Goal: Navigation & Orientation: Find specific page/section

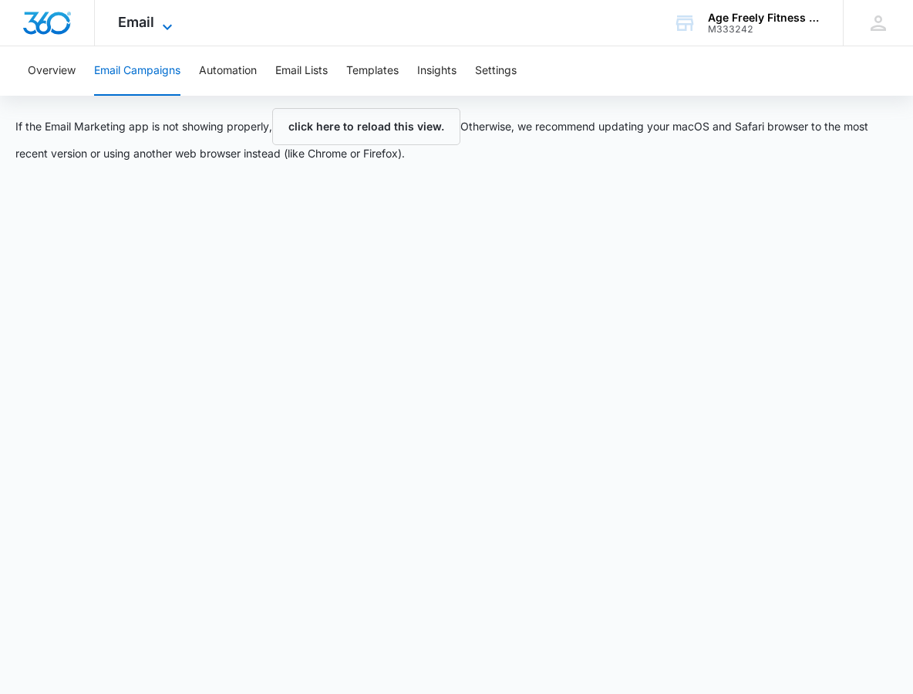
click at [170, 19] on icon at bounding box center [167, 27] width 19 height 19
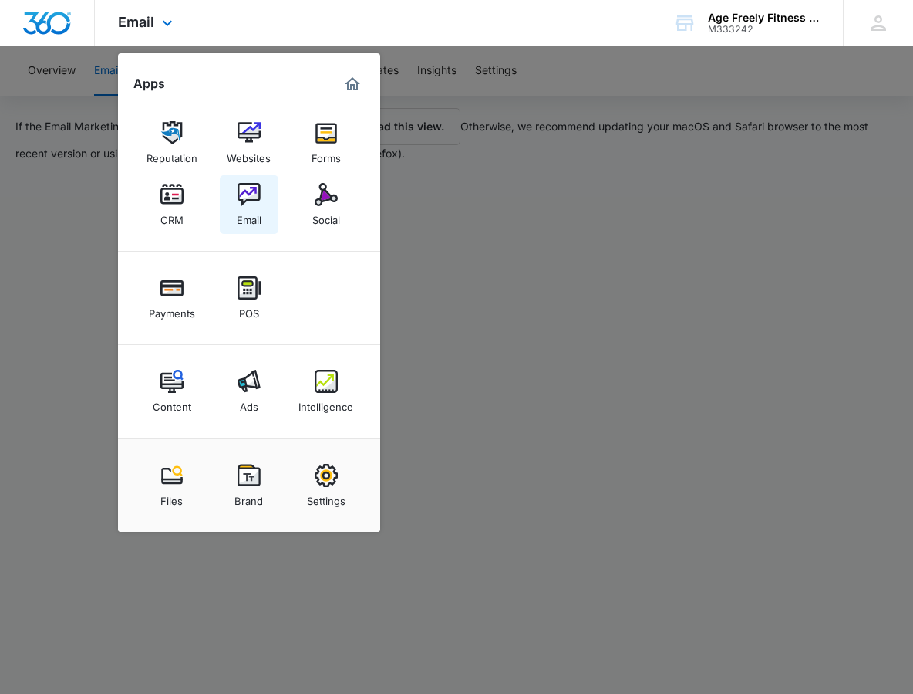
click at [250, 191] on img at bounding box center [249, 194] width 23 height 23
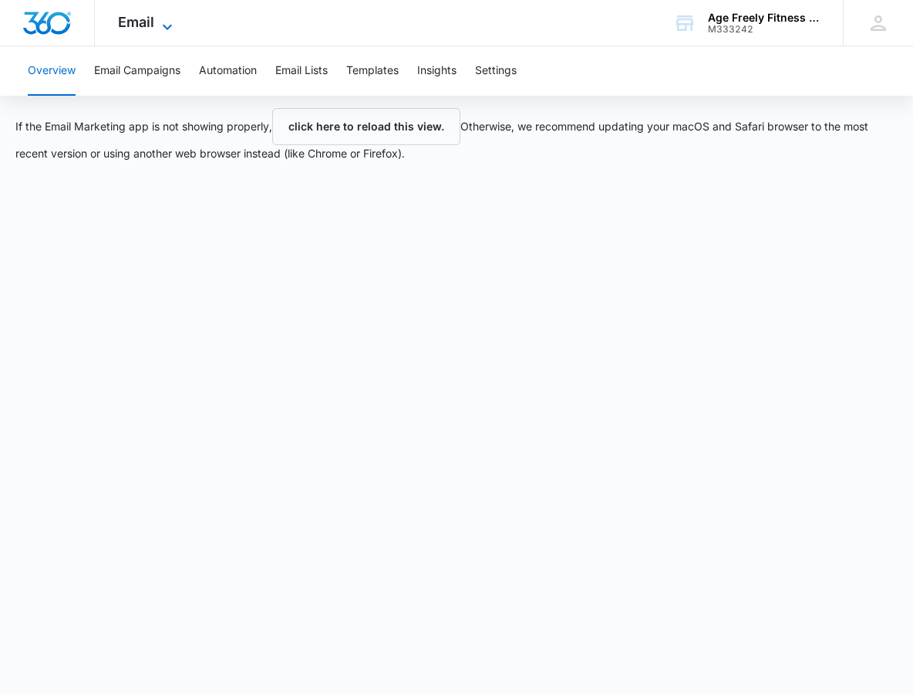
click at [163, 24] on icon at bounding box center [167, 27] width 19 height 19
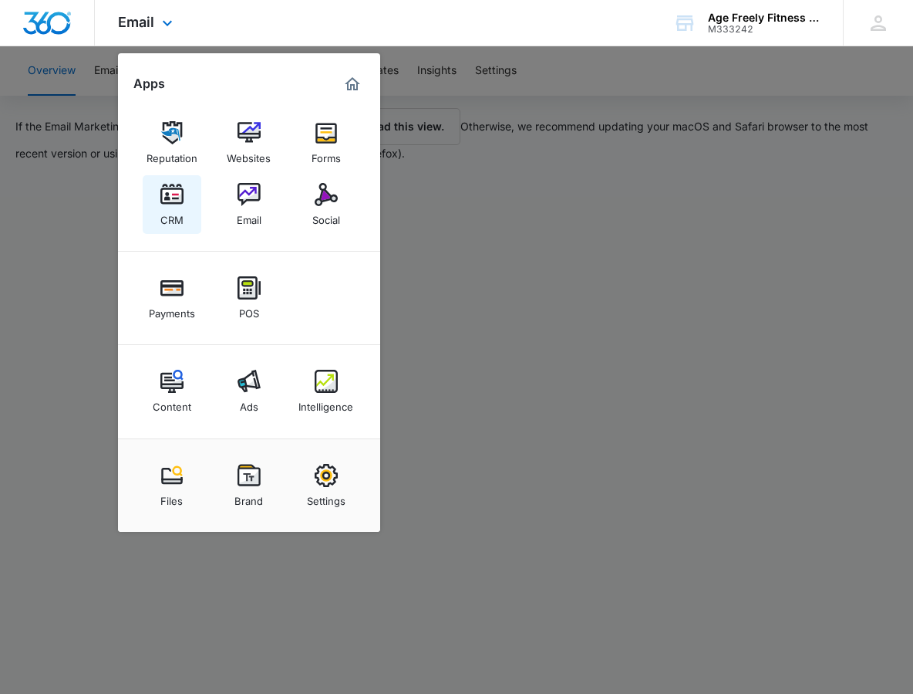
click at [171, 225] on div "CRM" at bounding box center [171, 216] width 23 height 20
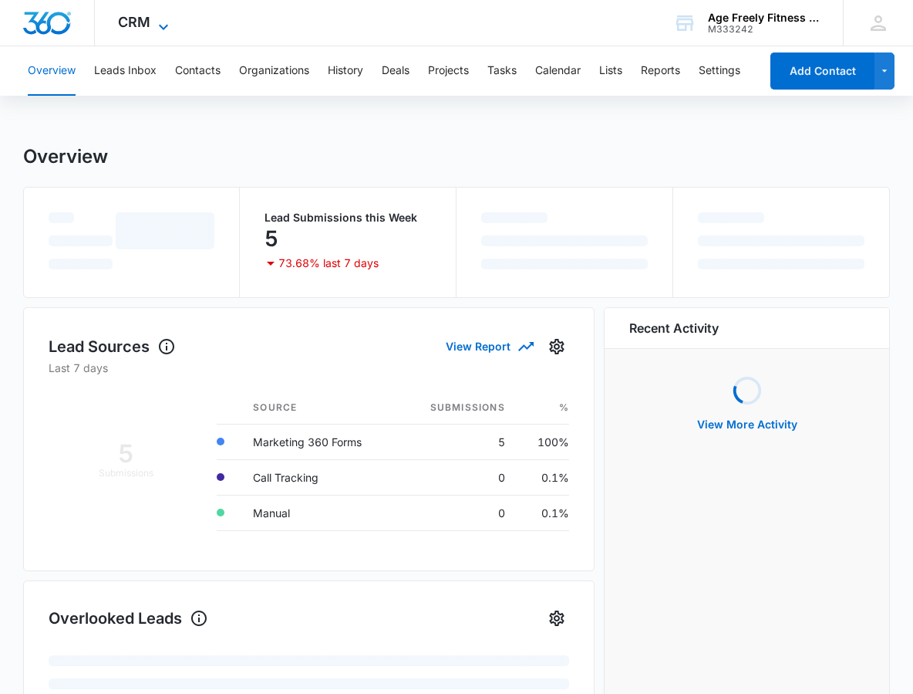
click at [164, 21] on icon at bounding box center [163, 27] width 19 height 19
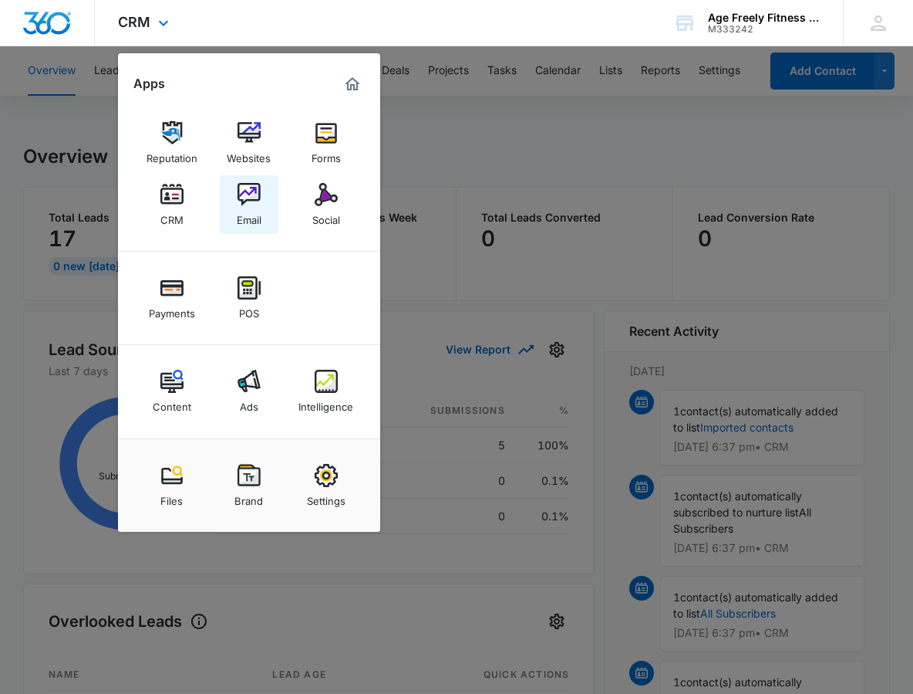
click at [251, 214] on div "Email" at bounding box center [249, 216] width 25 height 20
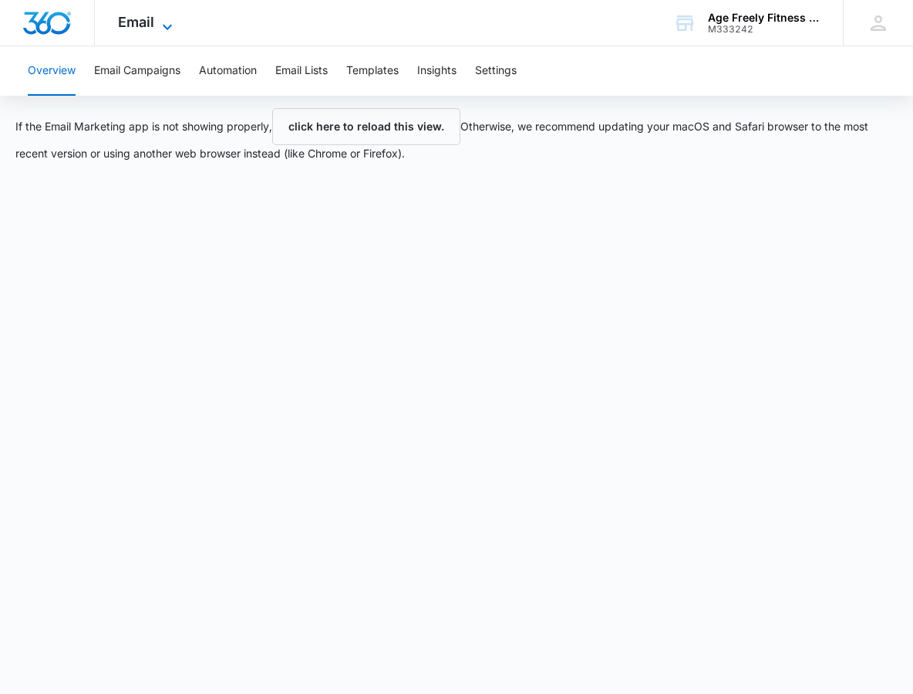
click at [171, 20] on icon at bounding box center [167, 27] width 19 height 19
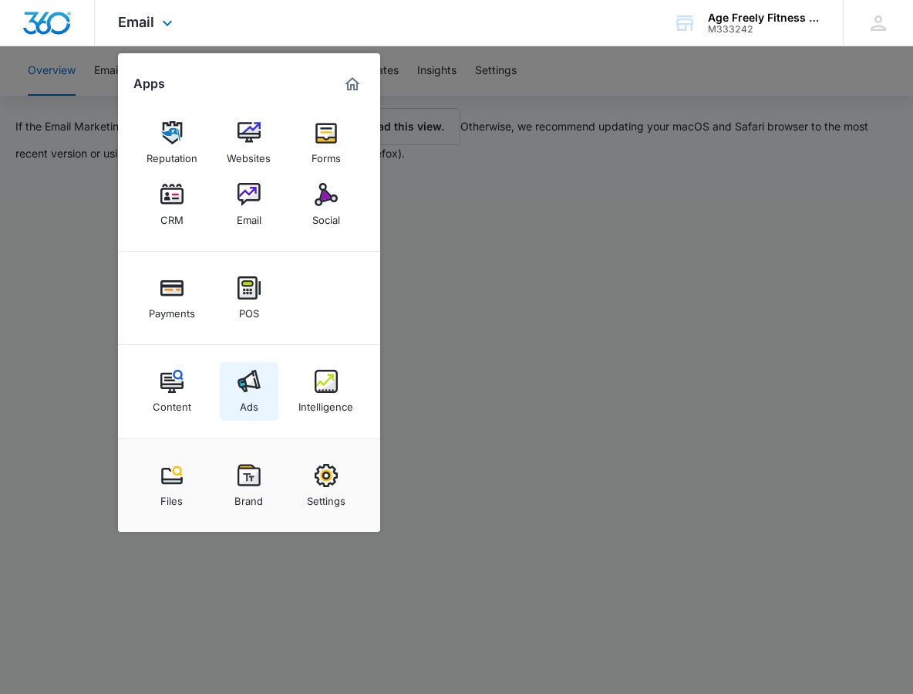
click at [248, 387] on img at bounding box center [249, 381] width 23 height 23
